Goal: Task Accomplishment & Management: Complete application form

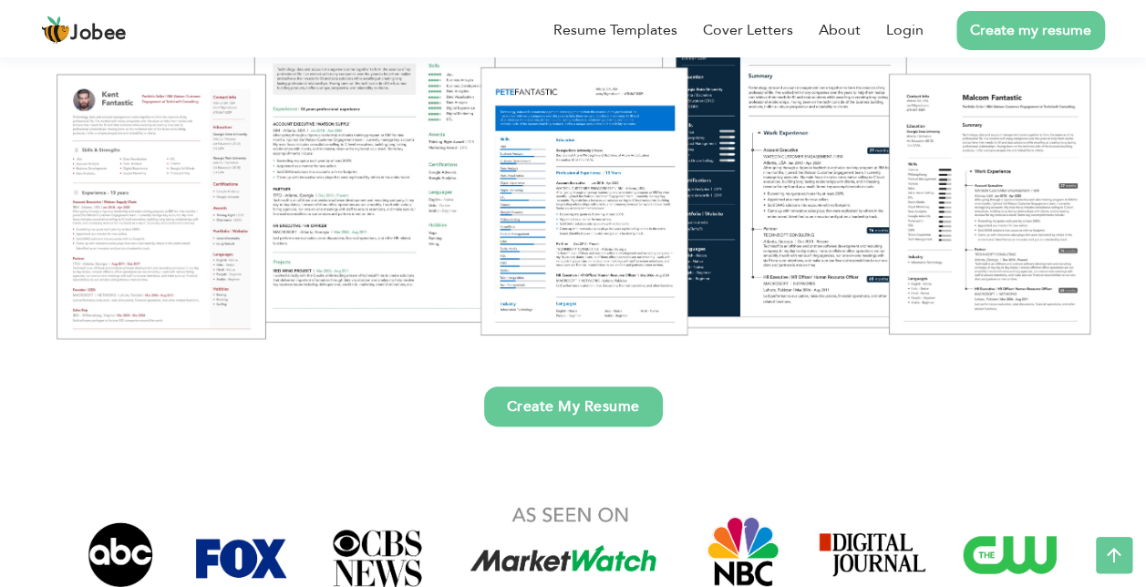
scroll to position [273, 0]
click at [543, 411] on link "Create My Resume" at bounding box center [573, 407] width 179 height 40
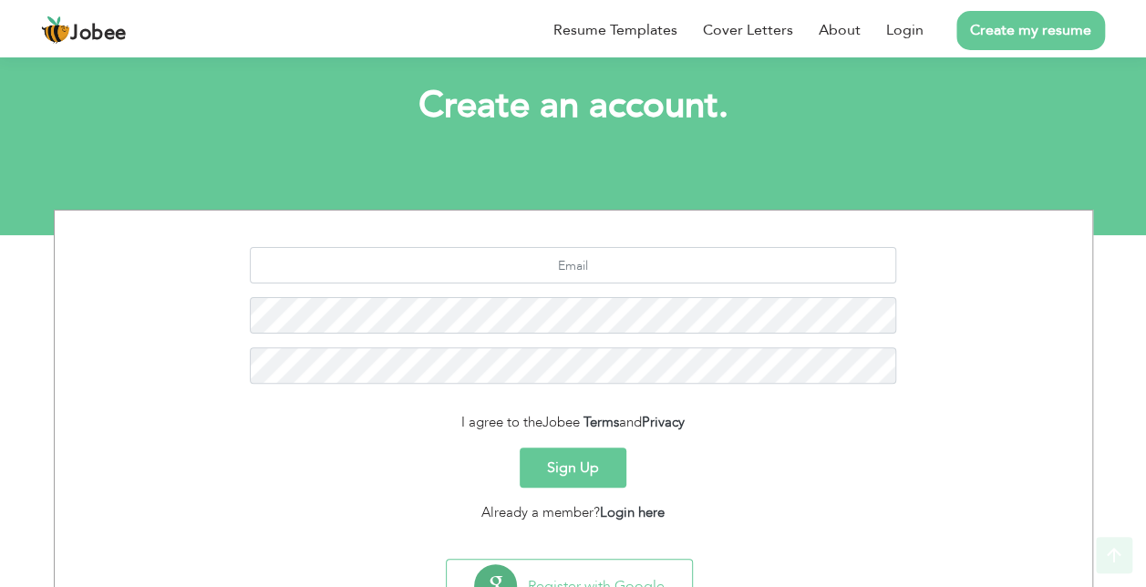
scroll to position [170, 0]
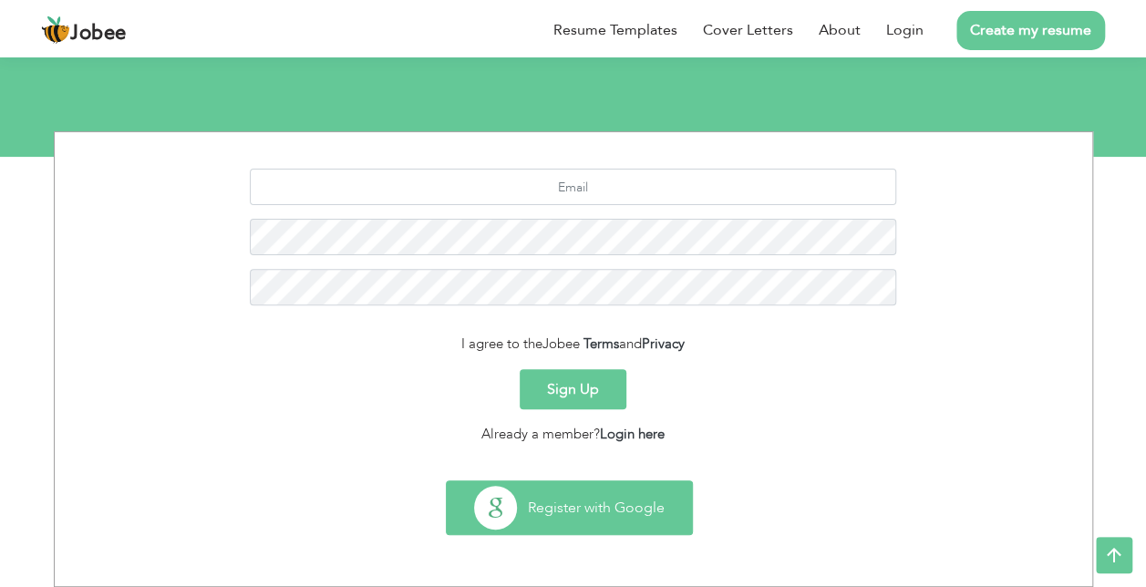
click at [580, 520] on button "Register with Google" at bounding box center [569, 507] width 245 height 53
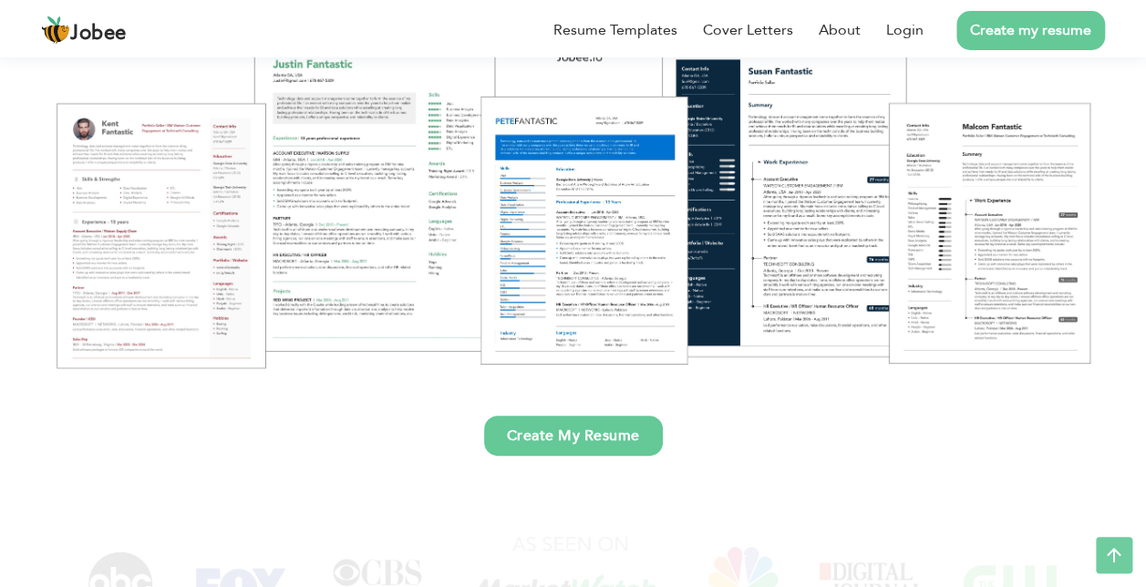
scroll to position [273, 0]
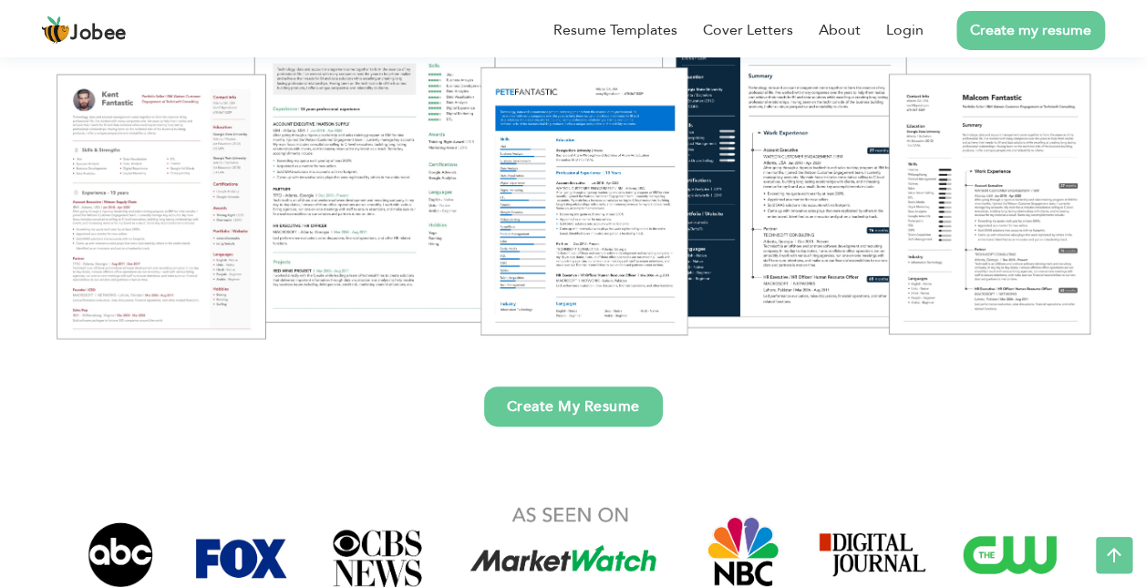
click at [582, 409] on link "Create My Resume" at bounding box center [573, 407] width 179 height 40
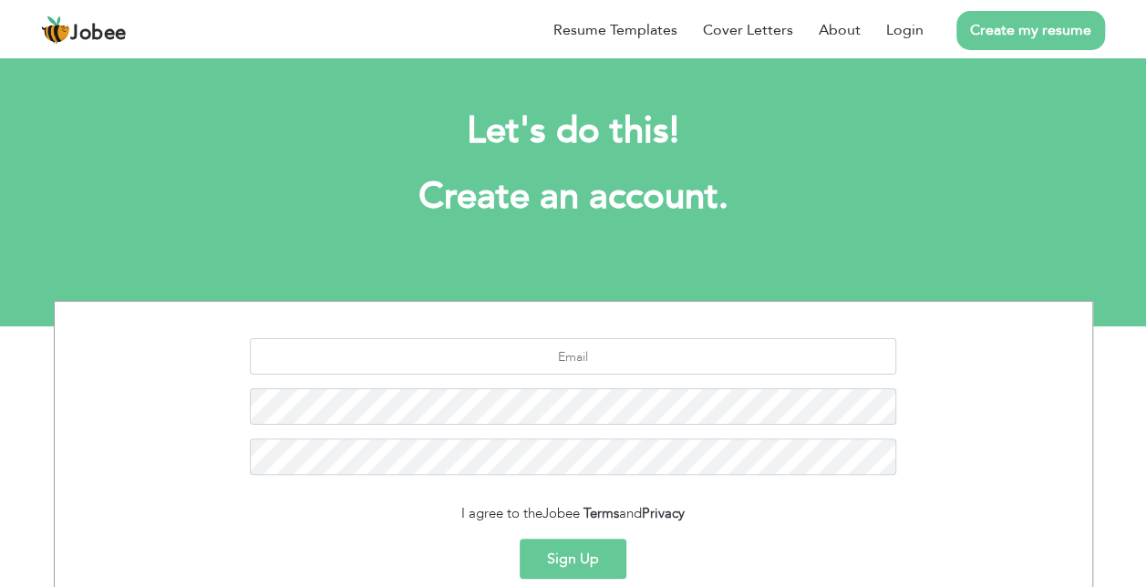
scroll to position [170, 0]
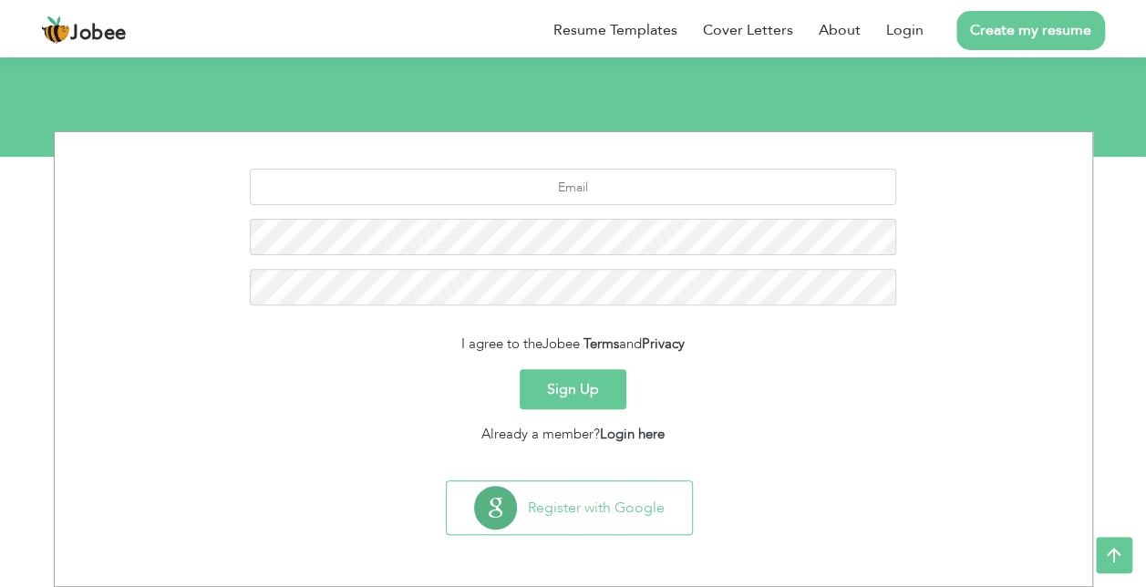
click at [570, 385] on button "Sign Up" at bounding box center [573, 389] width 107 height 40
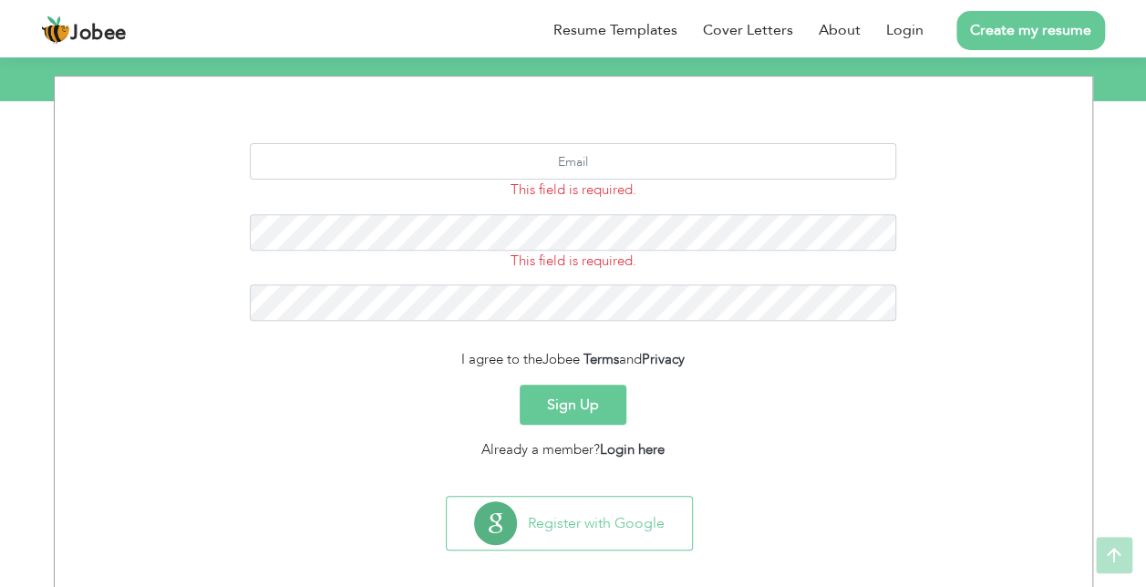
scroll to position [241, 0]
